Goal: Transaction & Acquisition: Purchase product/service

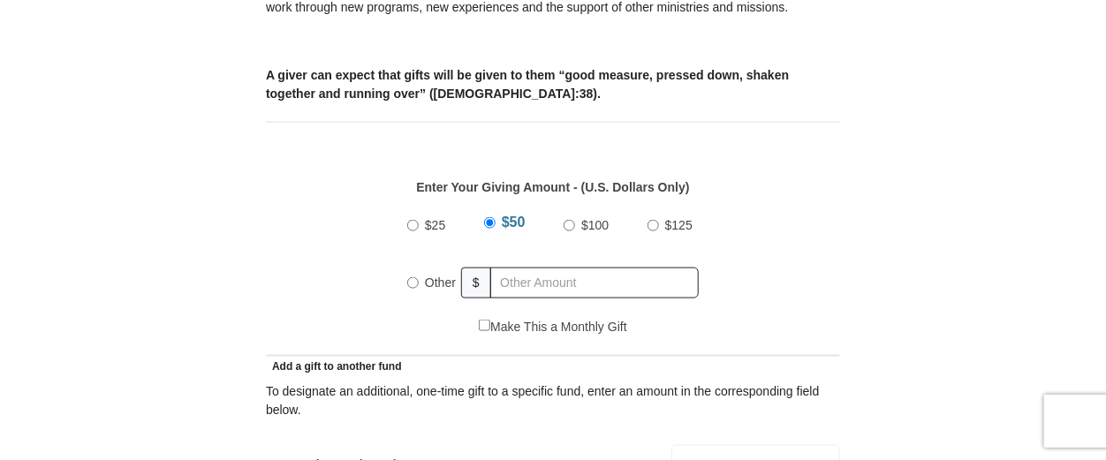
click at [412, 220] on input "$25" at bounding box center [412, 225] width 11 height 11
radio input "true"
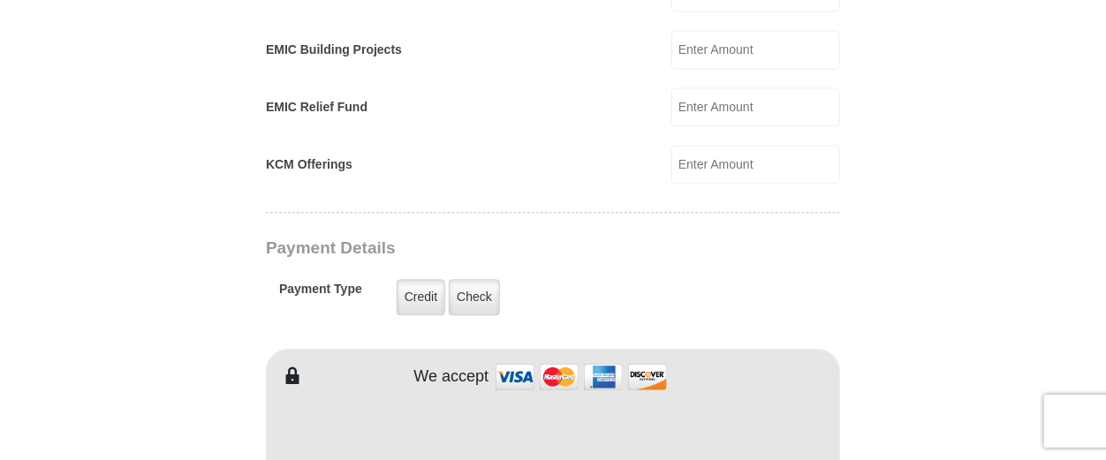
scroll to position [1325, 0]
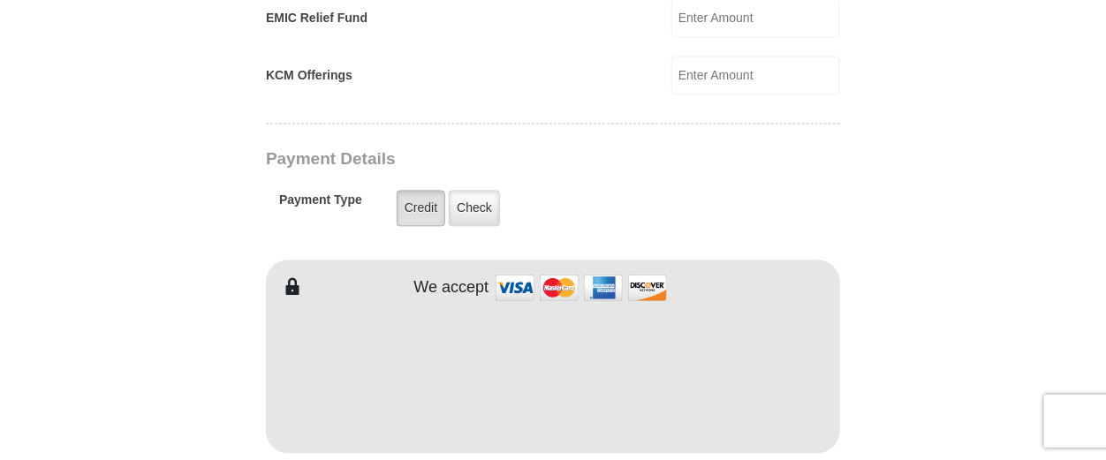
click at [425, 190] on label "Credit" at bounding box center [421, 208] width 49 height 36
click at [0, 0] on input "Credit" at bounding box center [0, 0] width 0 height 0
click at [927, 276] on form "[GEOGRAPHIC_DATA][DEMOGRAPHIC_DATA] Online Giving Because of gifts like yours, …" at bounding box center [552, 37] width 1007 height 2583
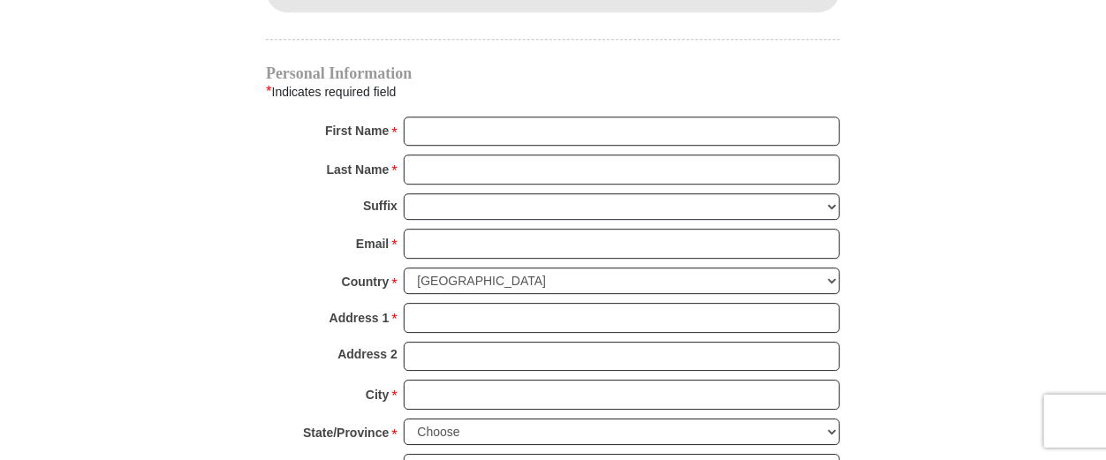
scroll to position [1765, 0]
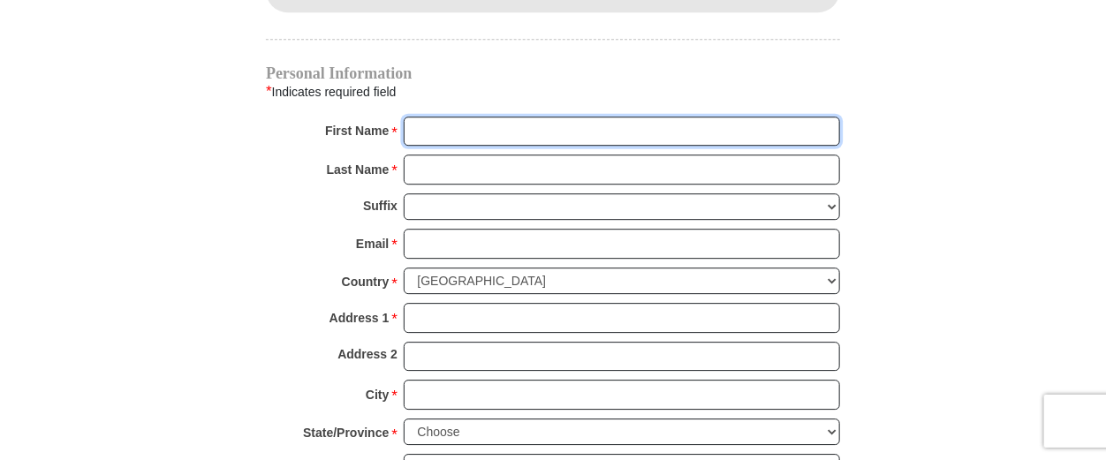
click at [475, 117] on input "First Name *" at bounding box center [622, 132] width 436 height 30
type input "Congregation of"
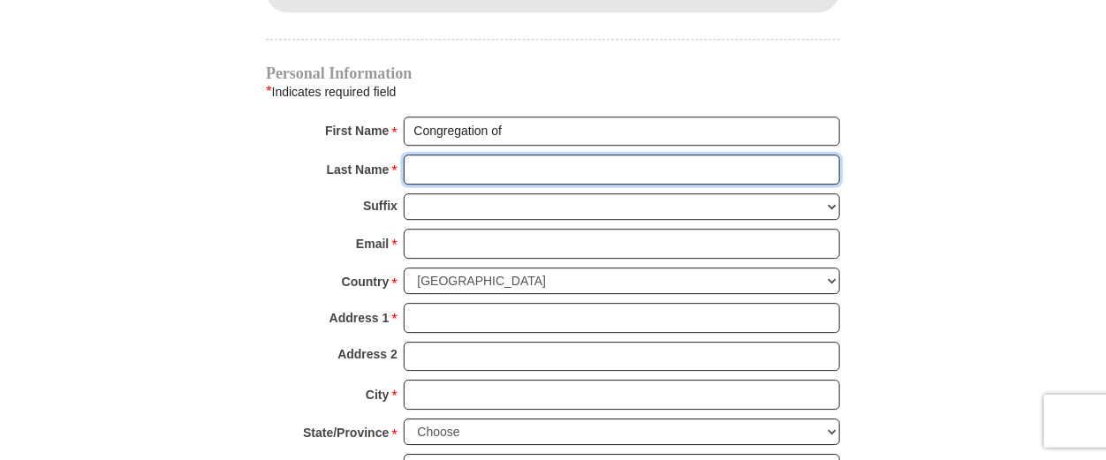
click at [468, 155] on input "Last Name *" at bounding box center [622, 170] width 436 height 30
type input "[DEMOGRAPHIC_DATA]"
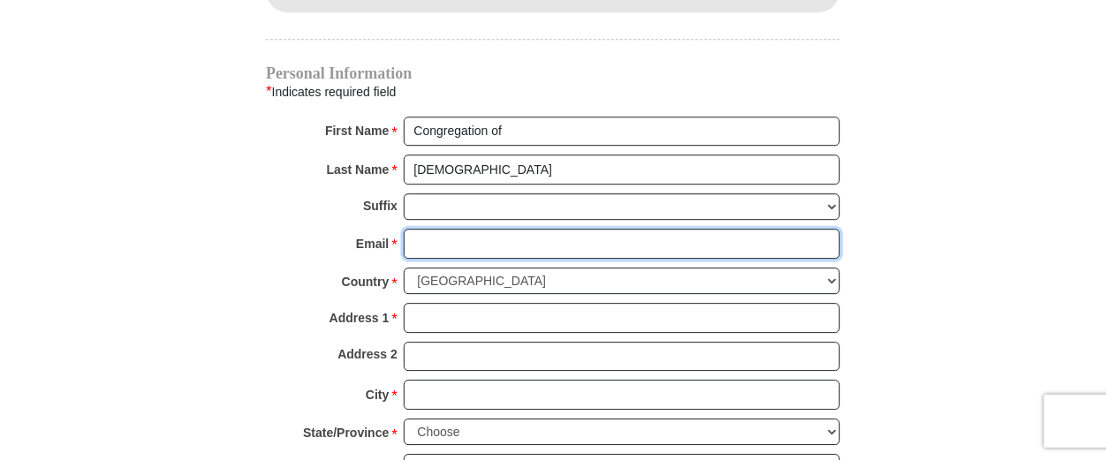
click at [454, 229] on input "Email *" at bounding box center [622, 244] width 436 height 30
type input "[EMAIL_ADDRESS][DOMAIN_NAME]"
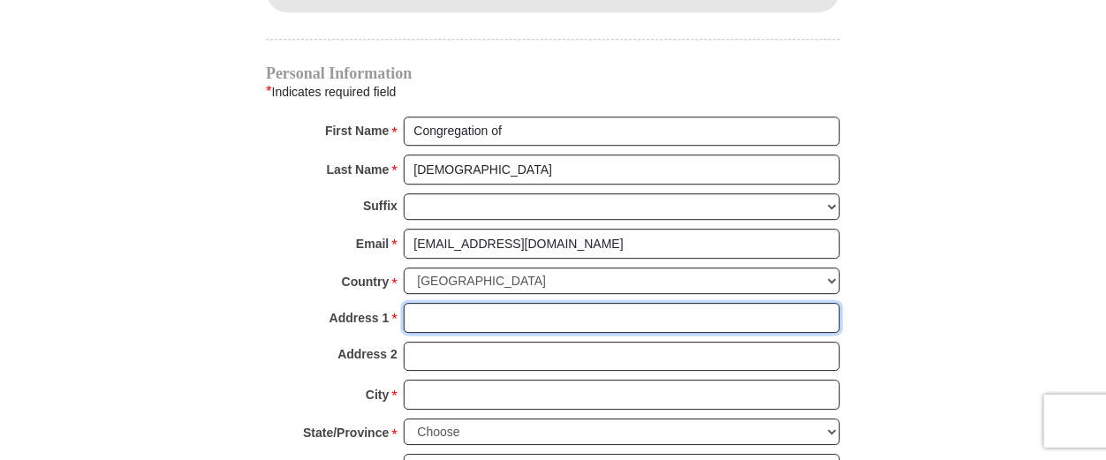
type input "[STREET_ADDRESS]"
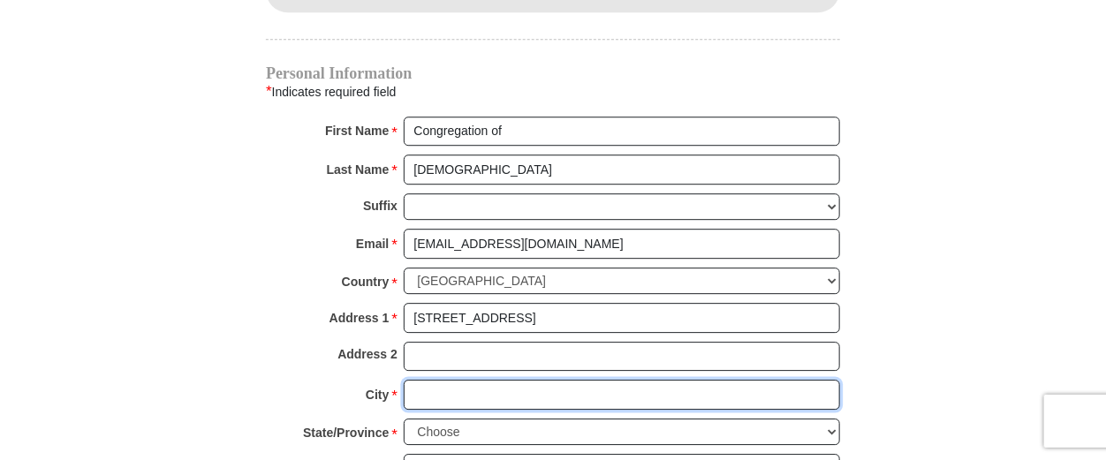
type input "[GEOGRAPHIC_DATA]"
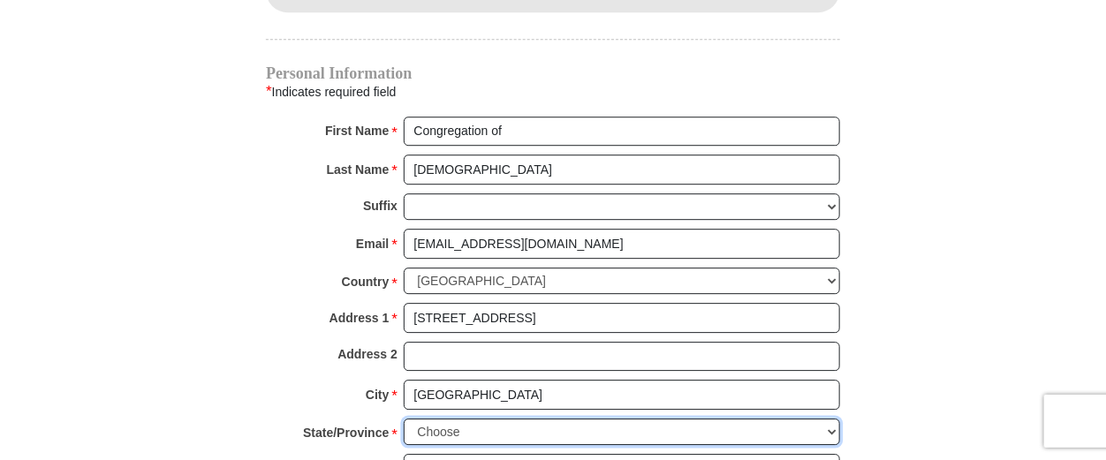
select select "PA"
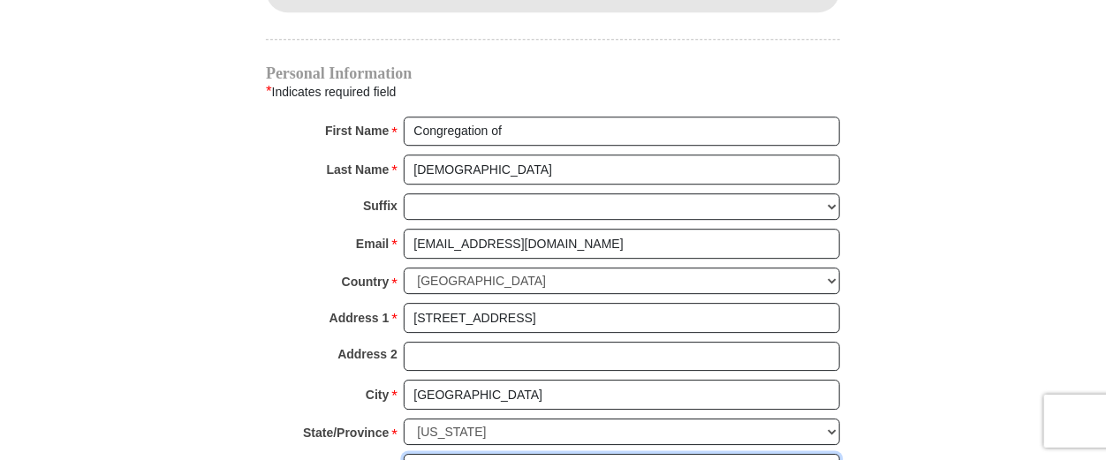
type input "19101"
type input "4848003232"
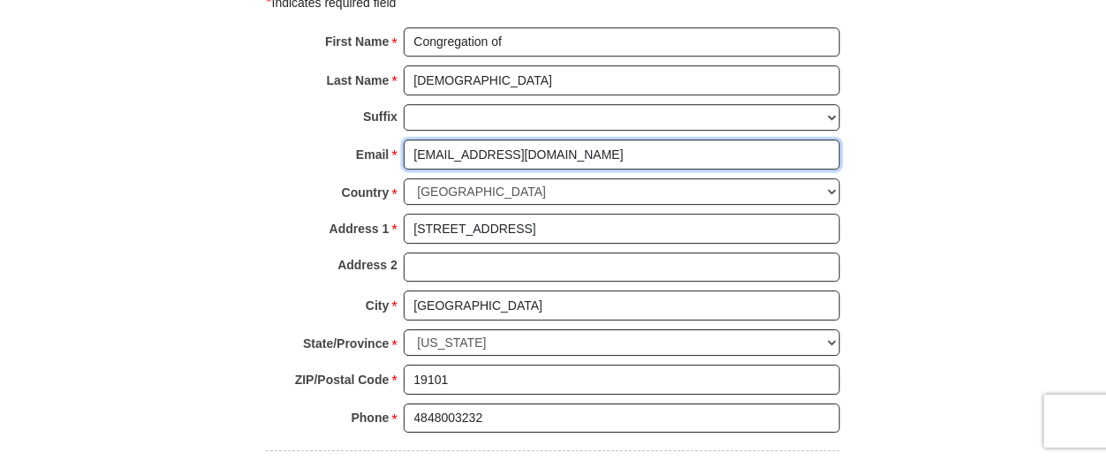
scroll to position [2119, 0]
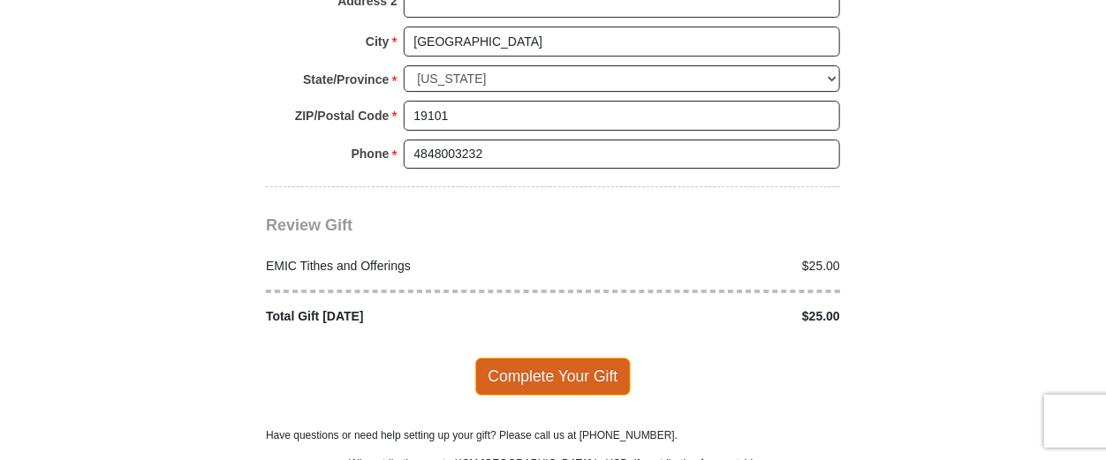
click at [590, 358] on span "Complete Your Gift" at bounding box center [553, 376] width 156 height 37
